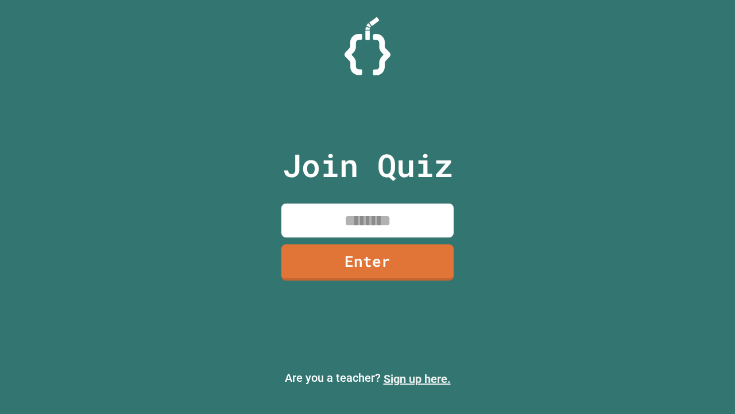
click at [417, 379] on link "Sign up here." at bounding box center [417, 379] width 67 height 14
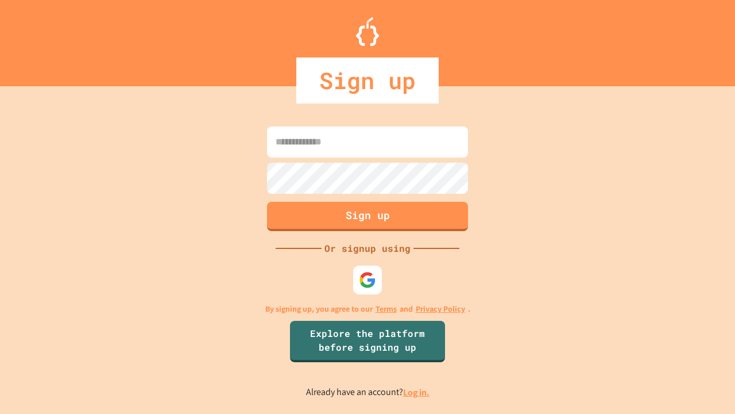
click at [417, 392] on link "Log in." at bounding box center [416, 392] width 26 height 12
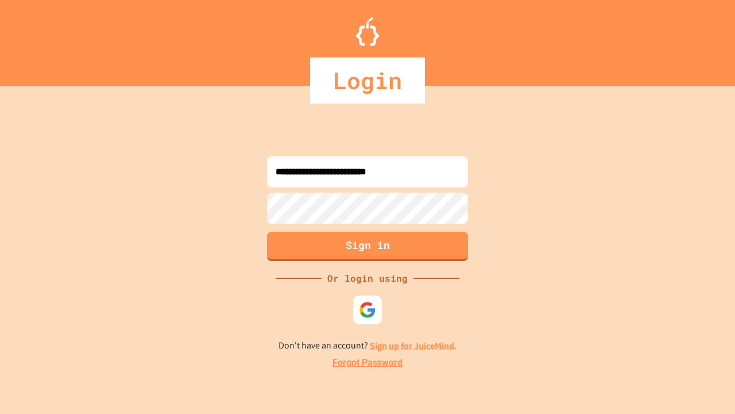
type input "**********"
